Goal: Information Seeking & Learning: Learn about a topic

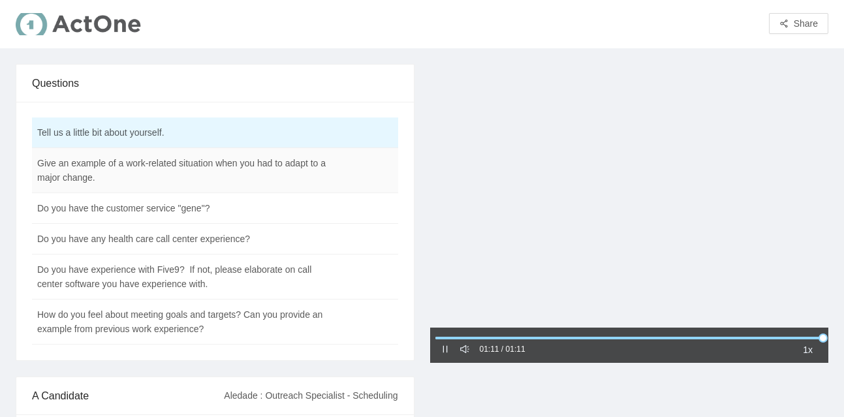
click at [89, 183] on td "Give an example of a work-related situation when you had to adapt to a major ch…" at bounding box center [182, 170] width 301 height 45
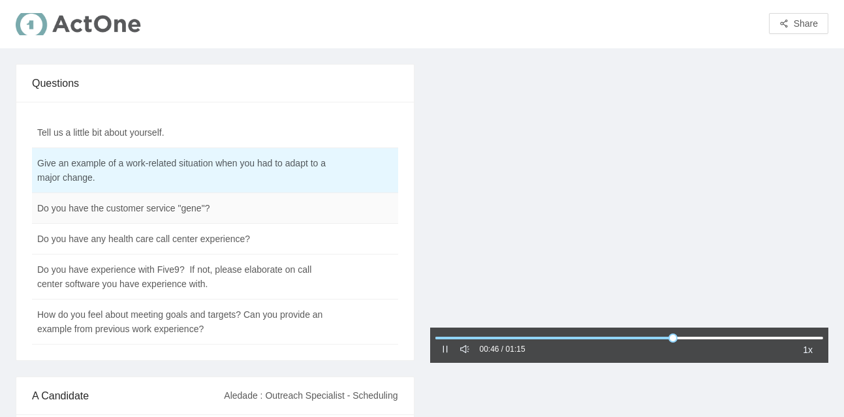
click at [129, 211] on td "Do you have the customer service "gene"?" at bounding box center [182, 208] width 301 height 31
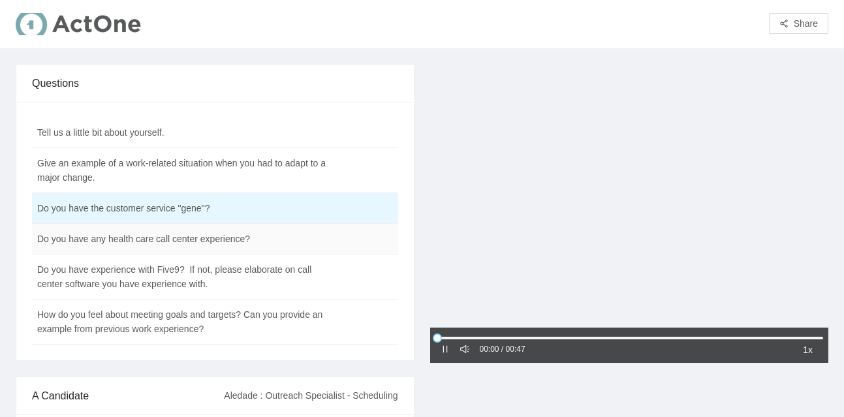
click at [125, 226] on td "Do you have any health care call center experience?" at bounding box center [182, 239] width 301 height 31
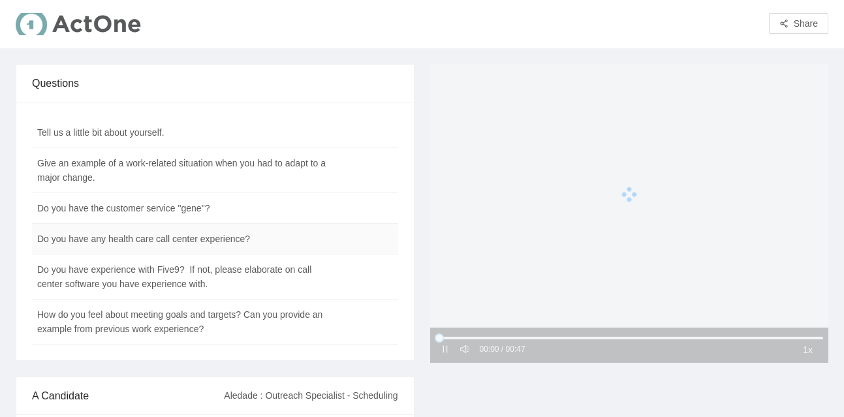
click at [125, 234] on td "Do you have any health care call center experience?" at bounding box center [182, 239] width 301 height 31
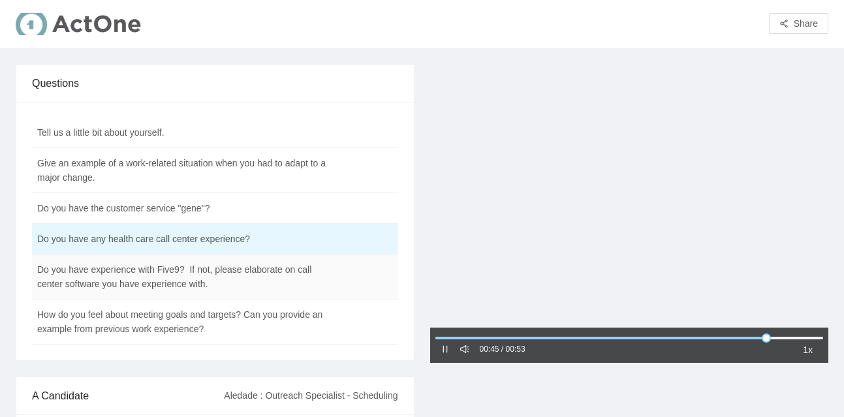
click at [126, 285] on td "Do you have experience with Five9? If not, please elaborate on call center soft…" at bounding box center [182, 277] width 301 height 45
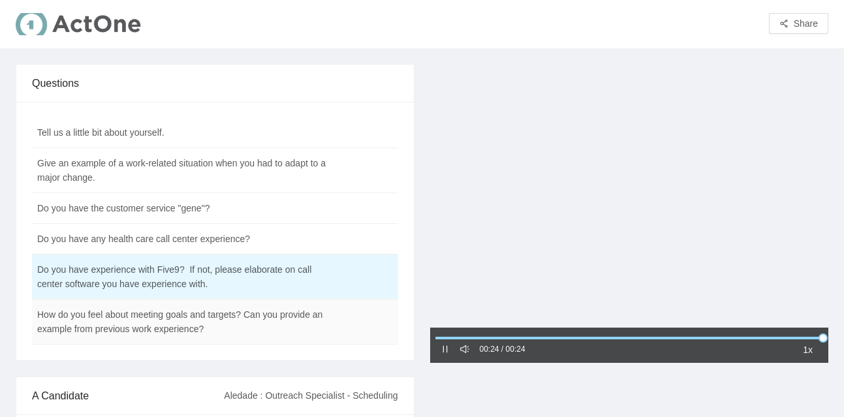
click at [98, 324] on td "How do you feel about meeting goals and targets? Can you provide an example fro…" at bounding box center [182, 322] width 301 height 45
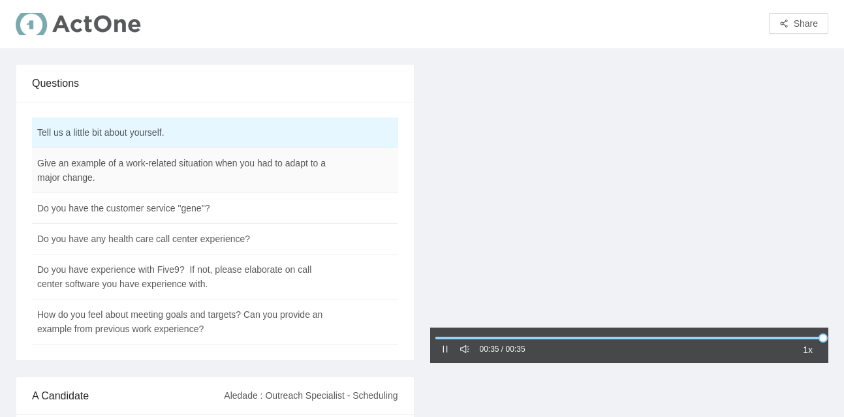
click at [287, 182] on td "Give an example of a work-related situation when you had to adapt to a major ch…" at bounding box center [182, 170] width 301 height 45
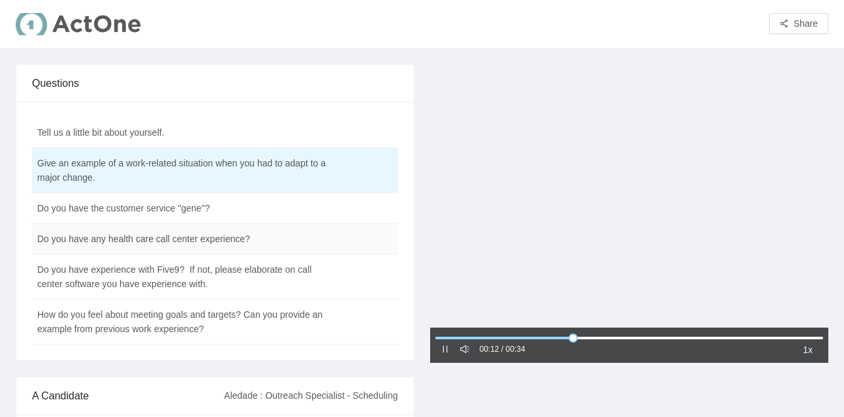
click at [234, 253] on td "Do you have any health care call center experience?" at bounding box center [182, 239] width 301 height 31
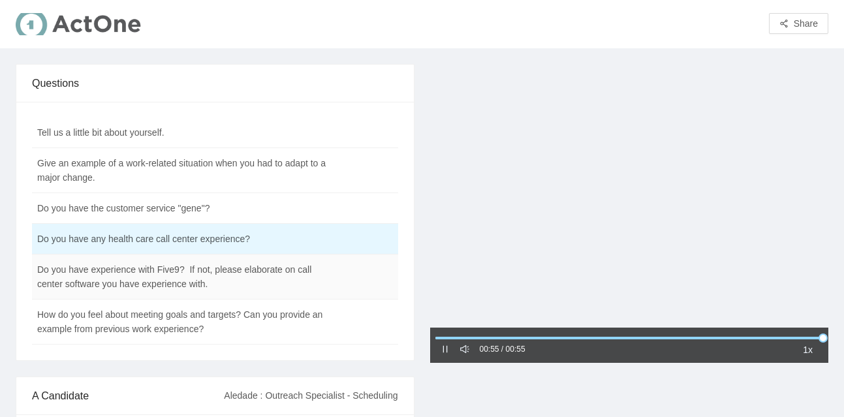
click at [226, 281] on td "Do you have experience with Five9? If not, please elaborate on call center soft…" at bounding box center [182, 277] width 301 height 45
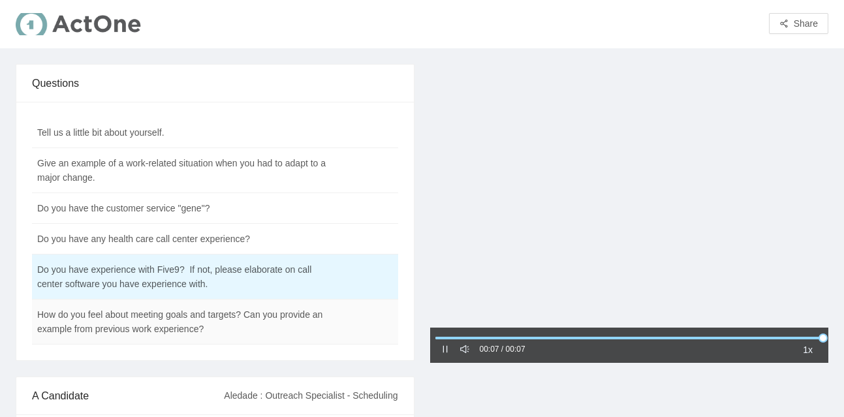
click at [221, 317] on td "How do you feel about meeting goals and targets? Can you provide an example fro…" at bounding box center [182, 322] width 301 height 45
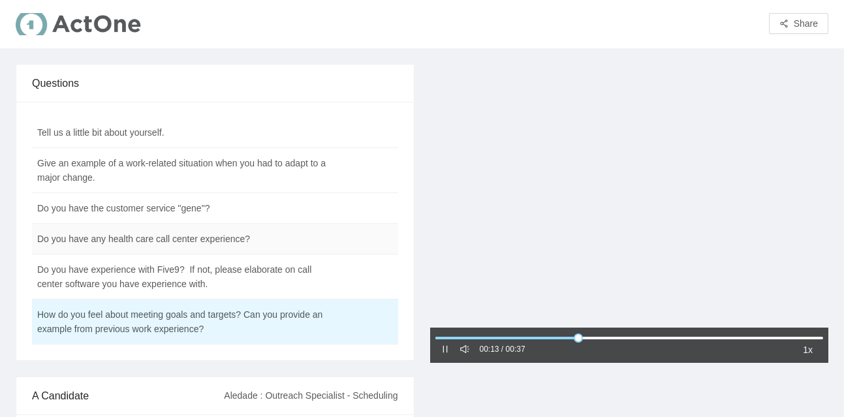
click at [216, 247] on td "Do you have any health care call center experience?" at bounding box center [182, 239] width 301 height 31
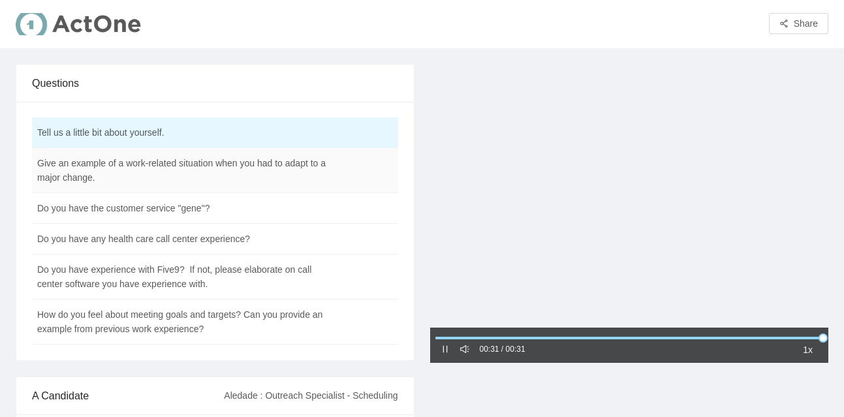
click at [180, 174] on td "Give an example of a work-related situation when you had to adapt to a major ch…" at bounding box center [182, 170] width 301 height 45
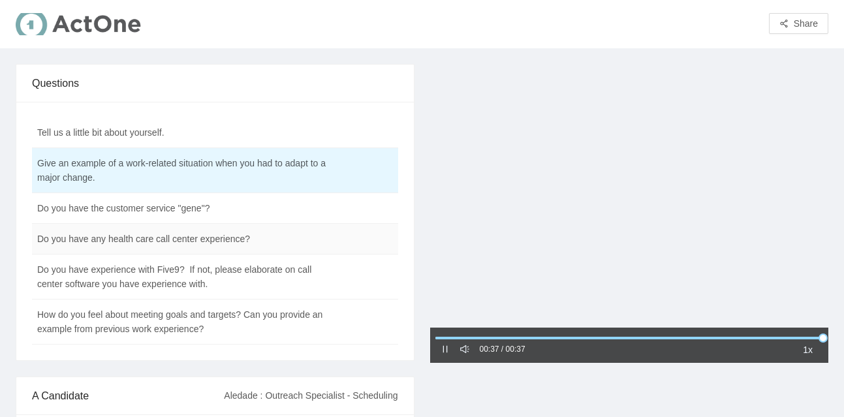
click at [176, 243] on td "Do you have any health care call center experience?" at bounding box center [182, 239] width 301 height 31
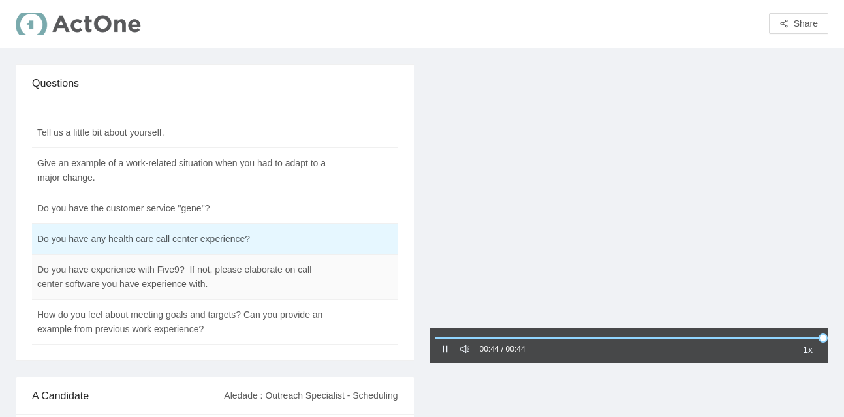
click at [144, 284] on td "Do you have experience with Five9? If not, please elaborate on call center soft…" at bounding box center [182, 277] width 301 height 45
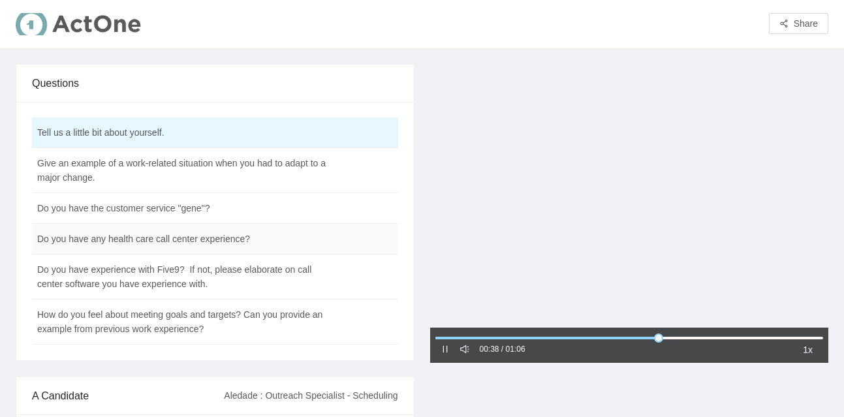
click at [101, 244] on td "Do you have any health care call center experience?" at bounding box center [182, 239] width 301 height 31
click at [97, 219] on td "Do you have the customer service "gene"?" at bounding box center [182, 208] width 301 height 31
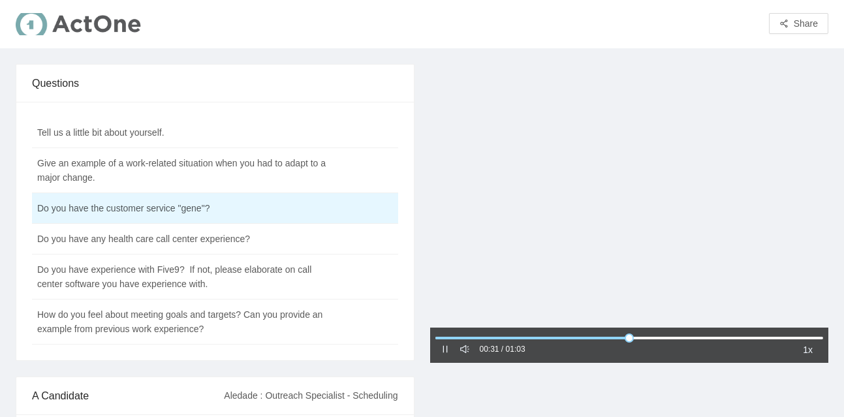
click at [443, 358] on div "00:31 / 01:03 1x" at bounding box center [629, 345] width 399 height 35
click at [445, 356] on div at bounding box center [445, 350] width 9 height 14
click at [446, 349] on icon "pause" at bounding box center [445, 349] width 9 height 9
click at [148, 290] on td "Do you have experience with Five9? If not, please elaborate on call center soft…" at bounding box center [182, 277] width 301 height 45
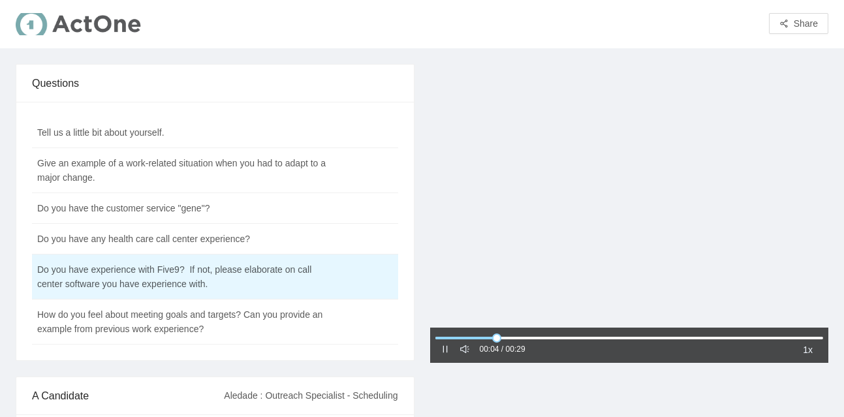
click at [441, 357] on div "00:04 / 00:29" at bounding box center [483, 350] width 85 height 16
click at [446, 353] on icon "pause" at bounding box center [445, 349] width 5 height 7
